Goal: Task Accomplishment & Management: Use online tool/utility

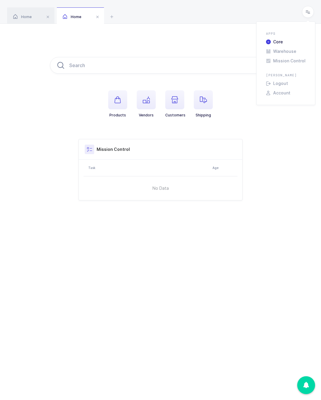
click at [29, 17] on span "Home" at bounding box center [22, 17] width 19 height 4
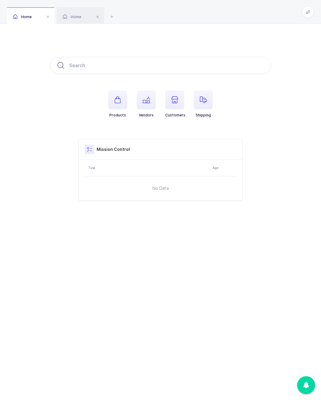
click at [26, 19] on span "Home" at bounding box center [22, 17] width 19 height 4
click at [310, 8] on span at bounding box center [308, 12] width 12 height 12
click at [284, 139] on div "Products Vendors Customers Shipping Mission Control Task Age No Data Import Dra…" at bounding box center [160, 129] width 321 height 210
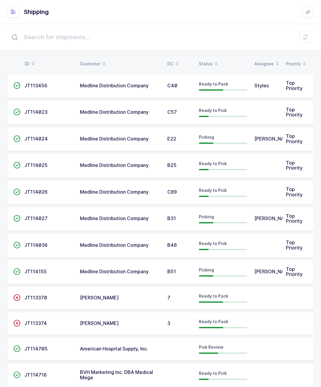
click at [250, 208] on td "Picking" at bounding box center [223, 219] width 56 height 24
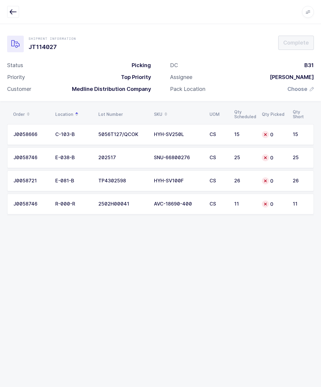
click at [16, 4] on div "Apps Core [GEOGRAPHIC_DATA] Admin Mission Control Purchasing [PERSON_NAME] Logo…" at bounding box center [160, 12] width 321 height 24
click at [13, 8] on icon "button" at bounding box center [13, 11] width 7 height 7
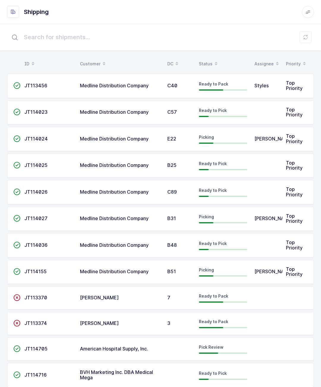
click at [266, 263] on td "[PERSON_NAME]" at bounding box center [267, 272] width 32 height 24
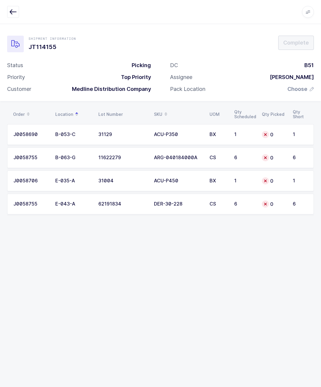
click at [279, 117] on div "Qty Picked" at bounding box center [274, 114] width 24 height 5
click at [277, 136] on div "0" at bounding box center [274, 134] width 24 height 7
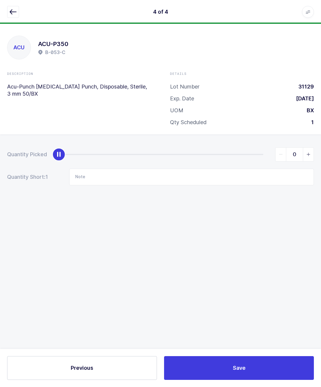
click at [262, 151] on div "0" at bounding box center [186, 154] width 255 height 14
click at [266, 153] on div "0" at bounding box center [186, 154] width 255 height 14
click at [255, 149] on div "0" at bounding box center [186, 154] width 255 height 14
click at [262, 154] on div "slider between 0 and 1" at bounding box center [161, 154] width 205 height 1
type input "1"
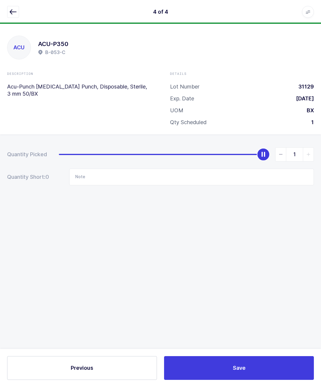
click at [16, 15] on icon "button" at bounding box center [13, 11] width 7 height 7
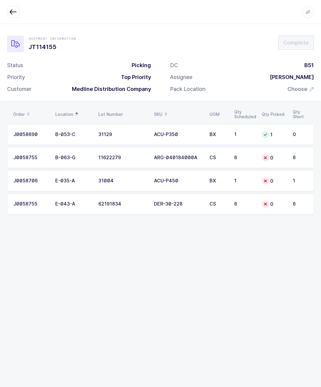
click at [279, 156] on div "0" at bounding box center [274, 157] width 24 height 7
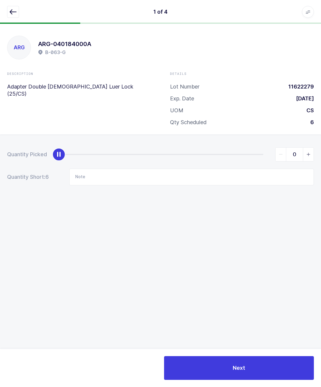
click at [262, 152] on div "0" at bounding box center [186, 154] width 255 height 14
click at [268, 149] on div "0" at bounding box center [186, 154] width 255 height 14
click at [261, 154] on div "slider between 0 and 6" at bounding box center [161, 154] width 205 height 1
type input "6"
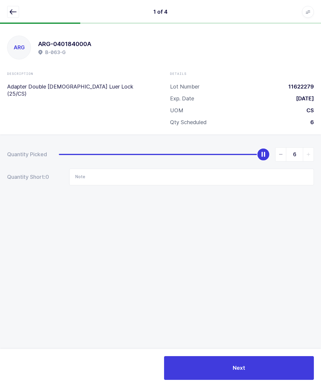
click at [14, 9] on icon "button" at bounding box center [13, 11] width 7 height 7
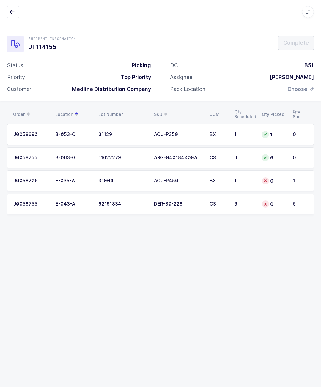
click at [271, 174] on td "0" at bounding box center [273, 181] width 31 height 21
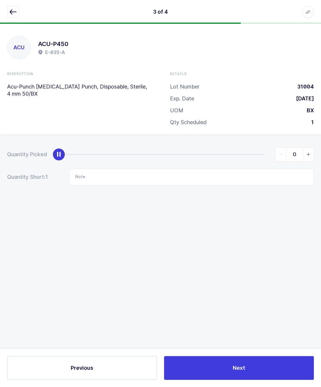
click at [14, 4] on div "3 of 4 Apps Core [GEOGRAPHIC_DATA] Admin Mission Control Purchasing [PERSON_NAM…" at bounding box center [160, 12] width 321 height 24
click at [19, 10] on button "button" at bounding box center [13, 12] width 12 height 12
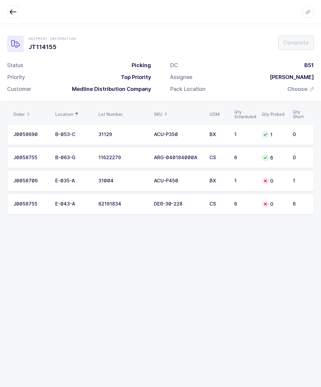
click at [264, 204] on icon at bounding box center [265, 204] width 5 height 5
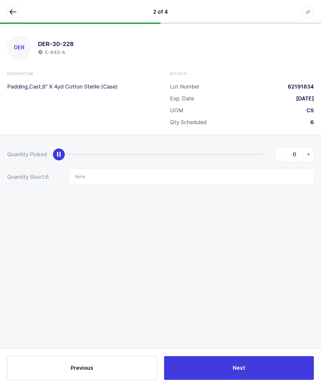
click at [257, 154] on div "slider between 0 and 6" at bounding box center [161, 154] width 205 height 1
type input "6"
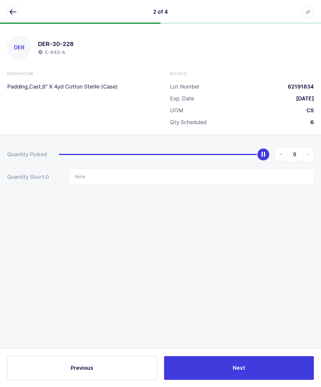
click at [12, 14] on icon "button" at bounding box center [13, 11] width 7 height 7
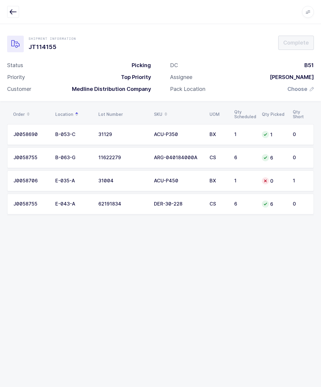
click at [4, 381] on div "Shipment Information JT114155 Complete Status Picking Priority Top Priority Cus…" at bounding box center [160, 206] width 321 height 364
